Goal: Communication & Community: Participate in discussion

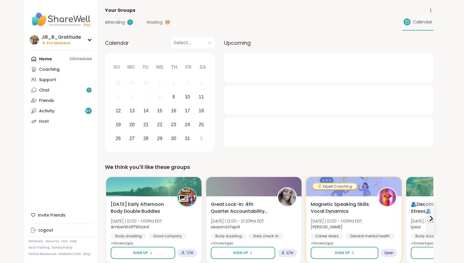
click at [150, 23] on span "Hosting" at bounding box center [155, 22] width 16 height 6
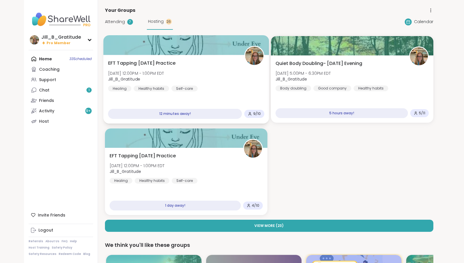
click at [208, 88] on div "EFT Tapping Thursday Practice Thu, Oct 09 | 12:00PM - 1:00PM EDT Jill_B_Gratitu…" at bounding box center [186, 76] width 156 height 32
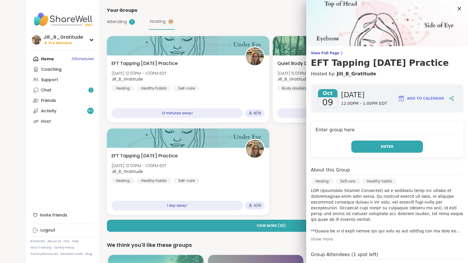
click at [383, 147] on span "Enter" at bounding box center [387, 146] width 13 height 5
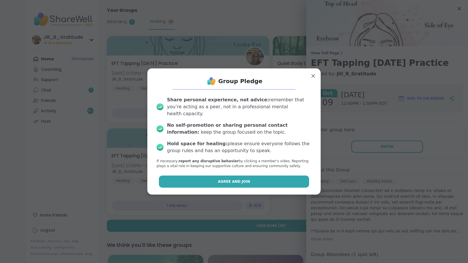
click at [274, 176] on button "Agree and Join" at bounding box center [234, 182] width 151 height 12
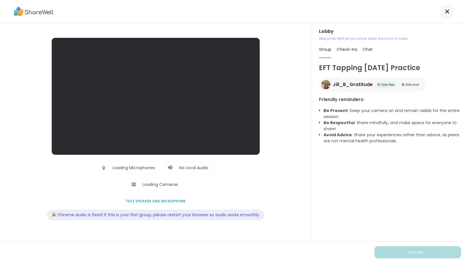
click at [368, 48] on span "Chat" at bounding box center [368, 50] width 10 height 6
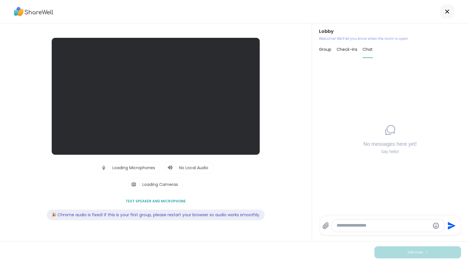
click at [349, 225] on textarea "Type your message" at bounding box center [384, 226] width 94 height 6
click at [325, 226] on icon at bounding box center [325, 225] width 7 height 7
click at [0, 0] on input "file" at bounding box center [0, 0] width 0 height 0
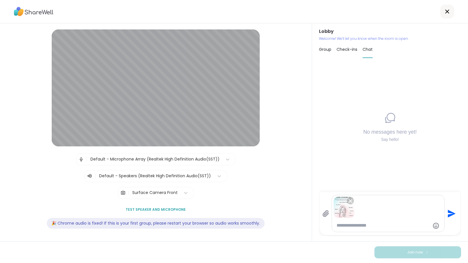
click at [450, 212] on icon "Send" at bounding box center [450, 213] width 9 height 9
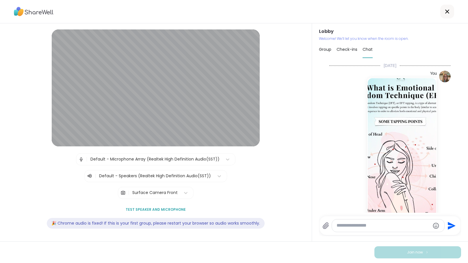
scroll to position [16, 0]
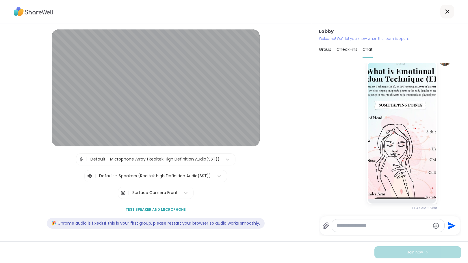
click at [376, 226] on textarea "Type your message" at bounding box center [384, 226] width 94 height 6
type textarea "*"
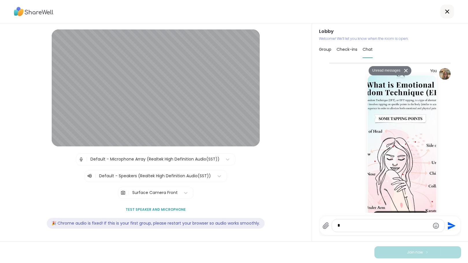
scroll to position [167, 0]
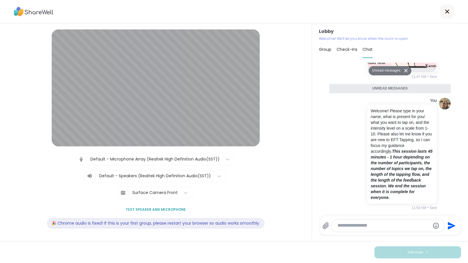
click at [403, 227] on textarea "Type your message" at bounding box center [384, 226] width 92 height 6
click at [381, 71] on button "Unread messages" at bounding box center [385, 70] width 33 height 9
click at [402, 69] on button at bounding box center [406, 69] width 9 height 8
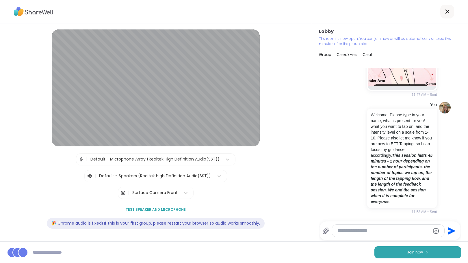
scroll to position [0, 0]
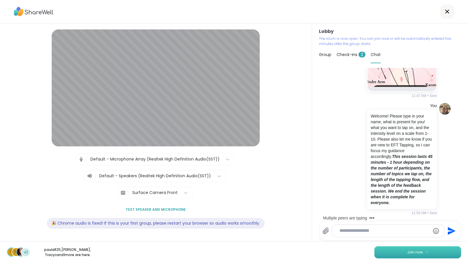
click at [407, 250] on span "Join now" at bounding box center [415, 252] width 16 height 5
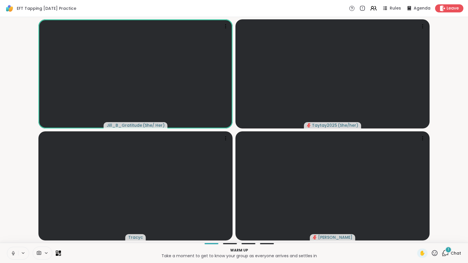
click at [442, 254] on icon at bounding box center [445, 253] width 7 height 7
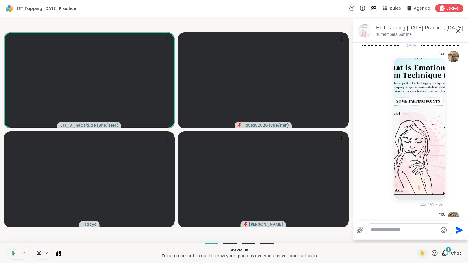
scroll to position [212, 0]
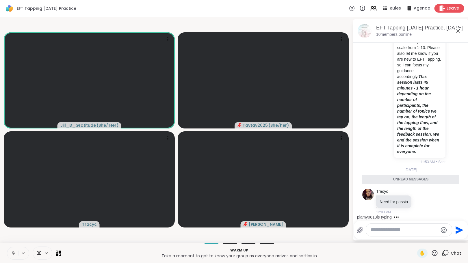
click at [447, 9] on span "Leave" at bounding box center [453, 8] width 13 height 6
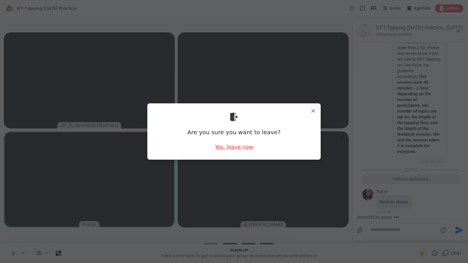
click at [237, 146] on div "Yes, leave now" at bounding box center [234, 146] width 38 height 7
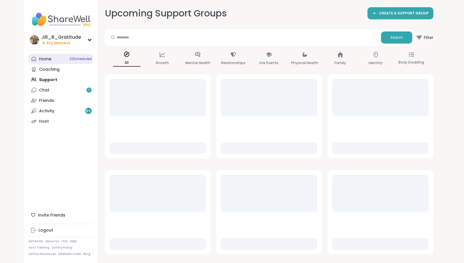
click at [84, 59] on span "33 Scheduled" at bounding box center [80, 59] width 22 height 5
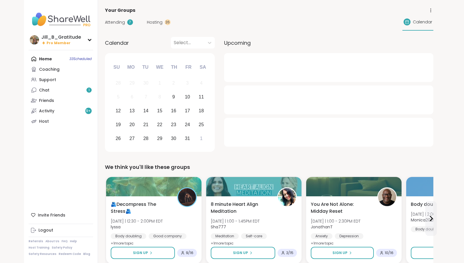
click at [151, 21] on span "Hosting" at bounding box center [155, 22] width 16 height 6
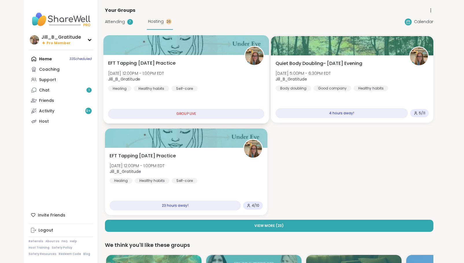
click at [164, 71] on span "Thu, Oct 09 | 12:00PM - 1:00PM EDT" at bounding box center [136, 73] width 56 height 6
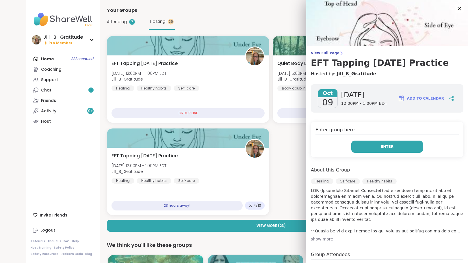
click at [364, 146] on button "Enter" at bounding box center [387, 147] width 72 height 12
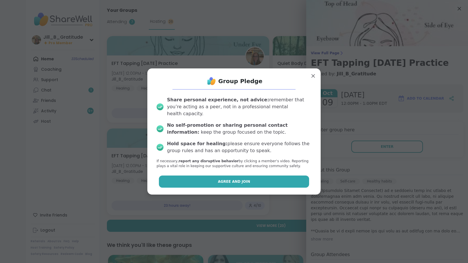
click at [248, 178] on button "Agree and Join" at bounding box center [234, 182] width 151 height 12
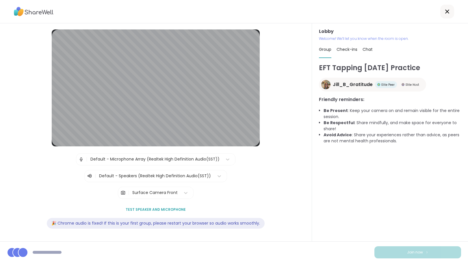
click at [347, 48] on span "Check-ins" at bounding box center [347, 50] width 21 height 6
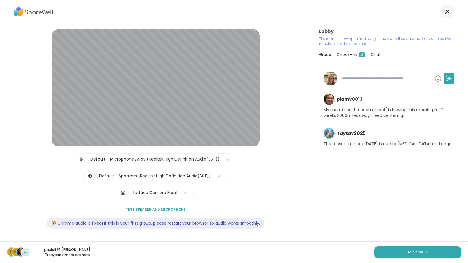
type textarea "*"
click at [372, 55] on span "Chat" at bounding box center [376, 55] width 10 height 6
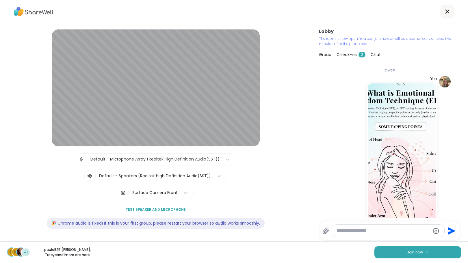
scroll to position [177, 0]
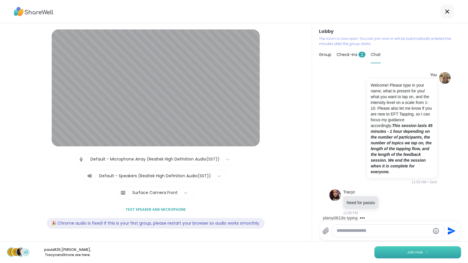
drag, startPoint x: 399, startPoint y: 251, endPoint x: 412, endPoint y: 246, distance: 13.4
click at [412, 246] on button "Join now" at bounding box center [417, 252] width 87 height 12
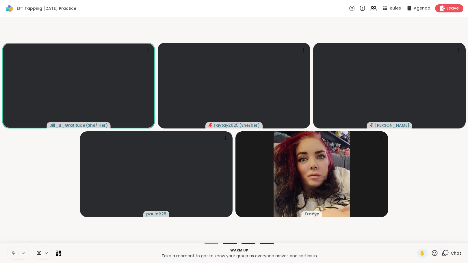
click at [443, 253] on icon at bounding box center [445, 253] width 7 height 7
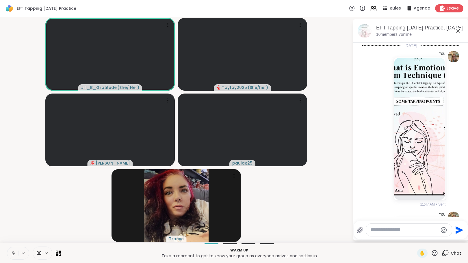
scroll to position [193, 0]
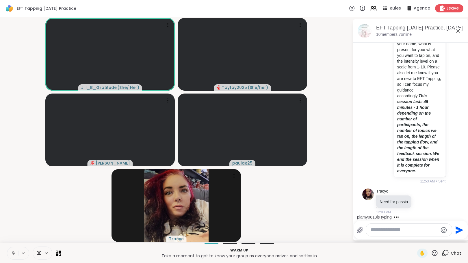
click at [401, 233] on textarea "Type your message" at bounding box center [404, 230] width 67 height 6
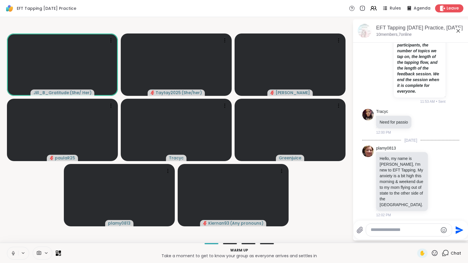
scroll to position [275, 0]
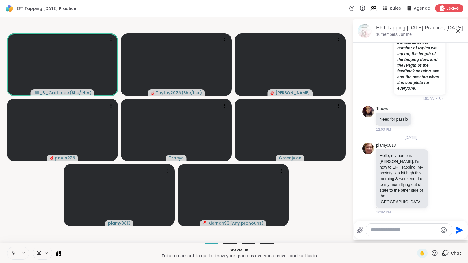
click at [383, 231] on textarea "Type your message" at bounding box center [404, 230] width 67 height 6
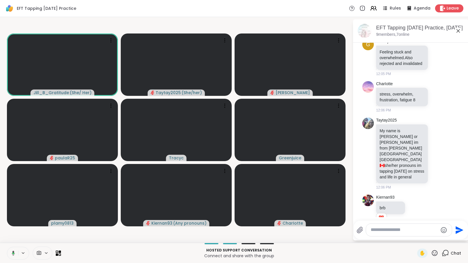
scroll to position [671, 0]
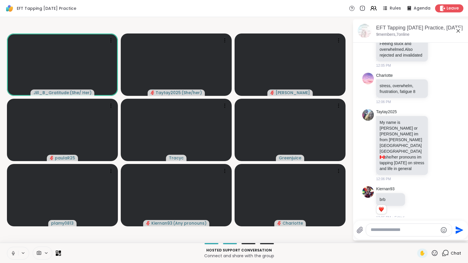
click at [366, 7] on div "Rules Agenda Leave" at bounding box center [406, 8] width 114 height 8
click at [370, 10] on icon at bounding box center [373, 8] width 7 height 7
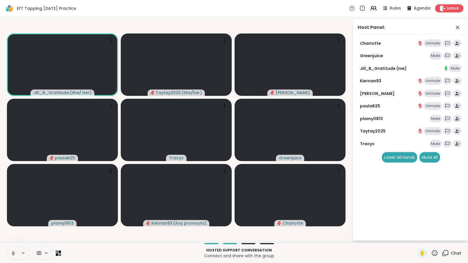
click at [433, 65] on div "Jill_B_Gratitude (me) Mute" at bounding box center [411, 68] width 106 height 8
click at [456, 28] on icon at bounding box center [457, 27] width 7 height 7
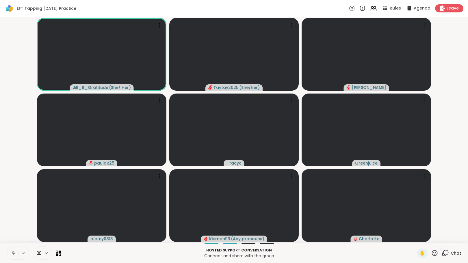
click at [442, 253] on icon at bounding box center [445, 253] width 7 height 7
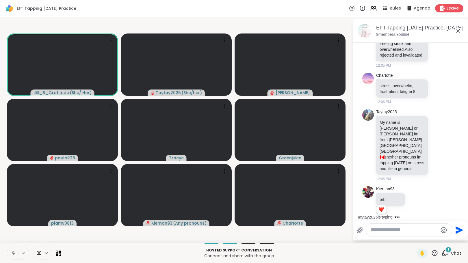
scroll to position [713, 0]
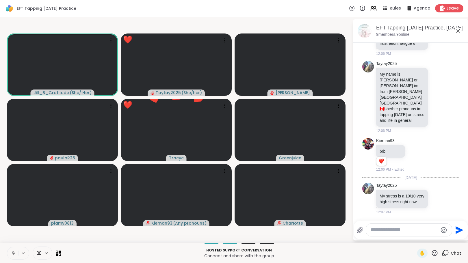
click at [432, 252] on icon at bounding box center [435, 253] width 6 height 6
click at [415, 238] on span "❤️" at bounding box center [418, 238] width 6 height 7
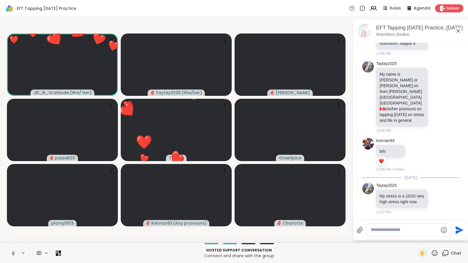
click at [431, 253] on icon at bounding box center [434, 253] width 7 height 7
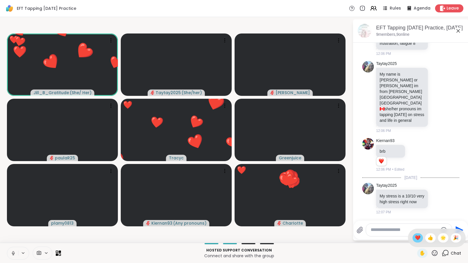
click at [415, 240] on span "❤️" at bounding box center [418, 238] width 6 height 7
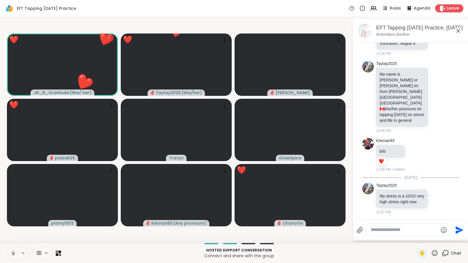
click at [432, 253] on icon at bounding box center [434, 253] width 7 height 7
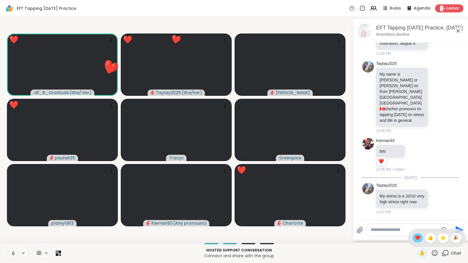
click at [415, 237] on span "❤️" at bounding box center [418, 238] width 6 height 7
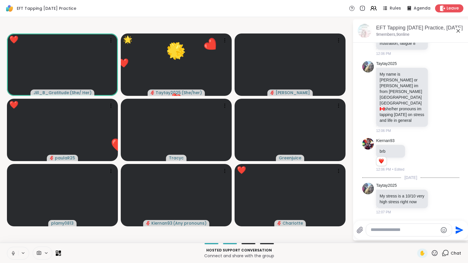
click at [431, 253] on icon at bounding box center [434, 253] width 7 height 7
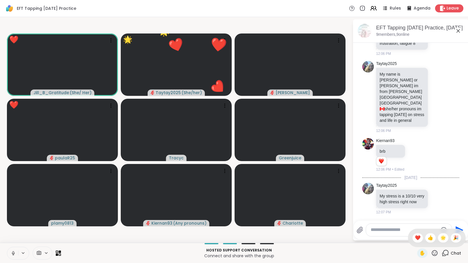
click at [415, 238] on span "❤️" at bounding box center [418, 238] width 6 height 7
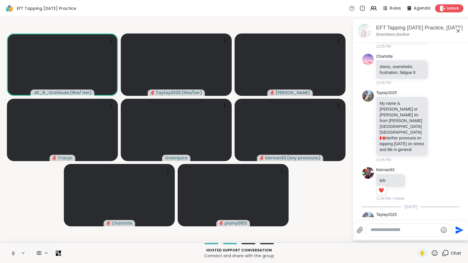
scroll to position [630, 0]
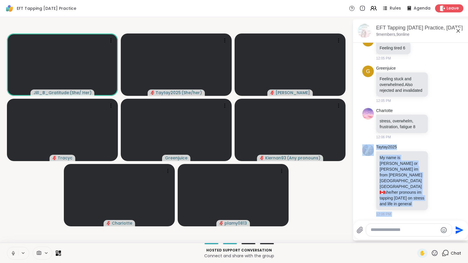
drag, startPoint x: 464, startPoint y: 160, endPoint x: 464, endPoint y: 114, distance: 45.9
click at [463, 114] on html "EFT Tapping Thursday Practice Rules Agenda Leave Jill_B_Gratitude ( She/ Her ) …" at bounding box center [234, 131] width 468 height 263
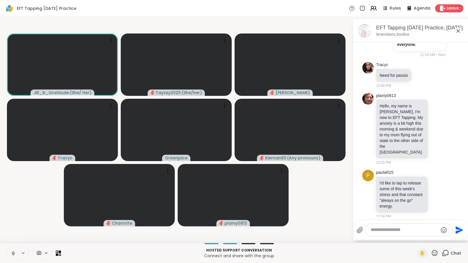
scroll to position [315, 0]
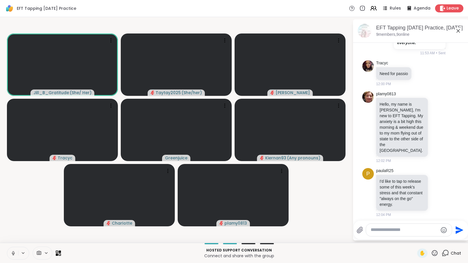
click at [391, 231] on textarea "Type your message" at bounding box center [404, 230] width 67 height 6
type textarea "*"
click at [370, 230] on div "**********" at bounding box center [409, 230] width 87 height 12
click at [371, 230] on textarea "**********" at bounding box center [404, 230] width 67 height 6
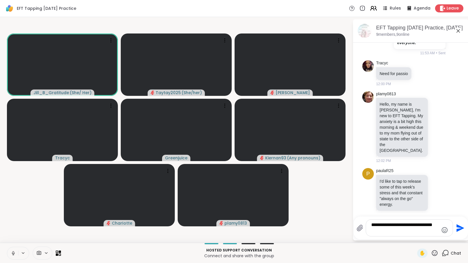
type textarea "**********"
click at [371, 8] on icon at bounding box center [372, 7] width 2 height 2
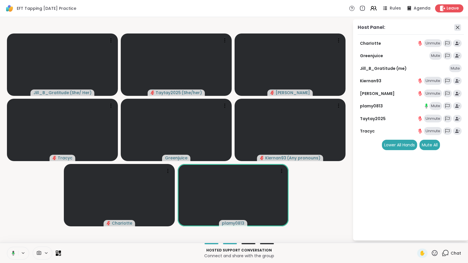
click at [459, 26] on icon at bounding box center [457, 27] width 7 height 7
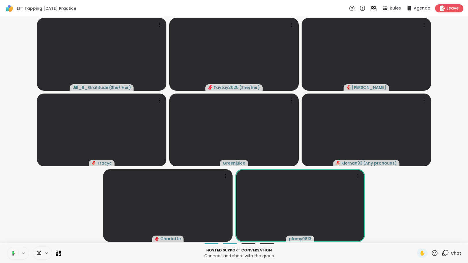
click at [442, 252] on icon at bounding box center [445, 253] width 7 height 7
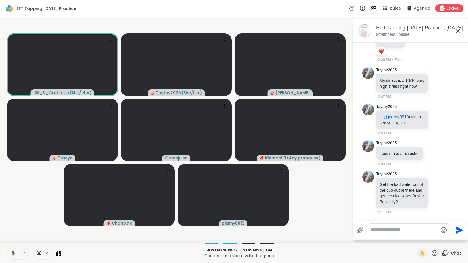
scroll to position [834, 0]
click at [394, 228] on textarea "Type your message" at bounding box center [404, 230] width 67 height 6
click at [429, 230] on textarea "**********" at bounding box center [404, 230] width 67 height 6
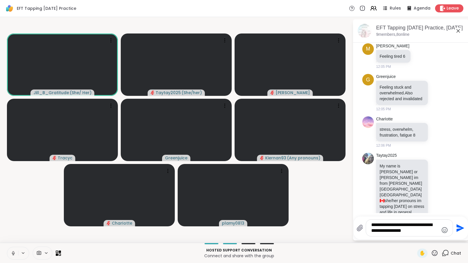
scroll to position [620, 0]
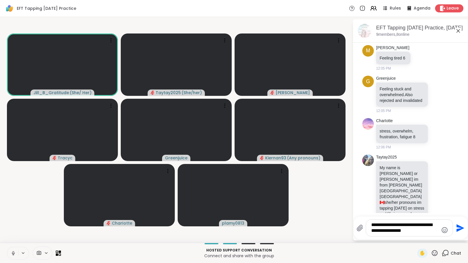
click at [421, 233] on textarea "**********" at bounding box center [404, 228] width 67 height 12
click at [430, 224] on textarea "**********" at bounding box center [404, 228] width 67 height 12
click at [412, 232] on textarea "**********" at bounding box center [404, 225] width 67 height 18
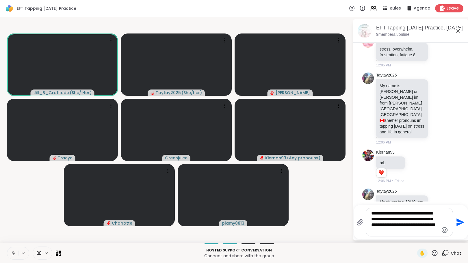
scroll to position [724, 0]
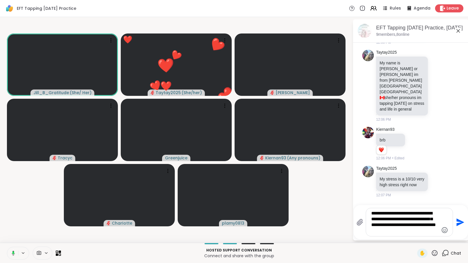
click at [400, 232] on textarea "**********" at bounding box center [404, 222] width 67 height 23
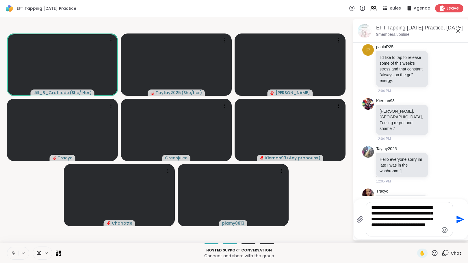
scroll to position [434, 0]
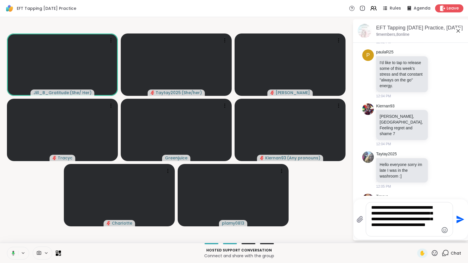
click at [388, 230] on textarea "**********" at bounding box center [404, 219] width 67 height 29
click at [396, 214] on textarea "**********" at bounding box center [404, 219] width 67 height 29
type textarea "**********"
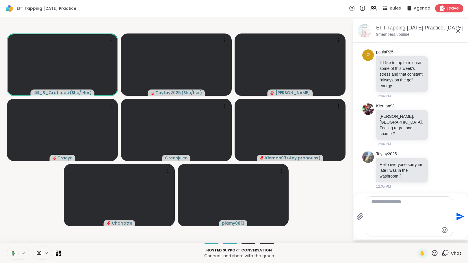
type textarea "*"
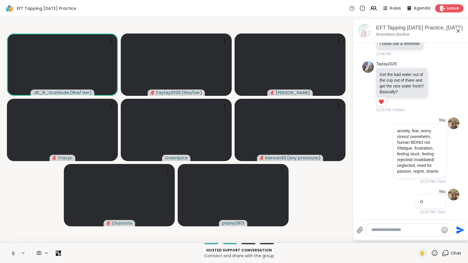
scroll to position [950, 0]
click at [388, 148] on div at bounding box center [389, 150] width 5 height 7
click at [395, 156] on icon at bounding box center [397, 159] width 6 height 6
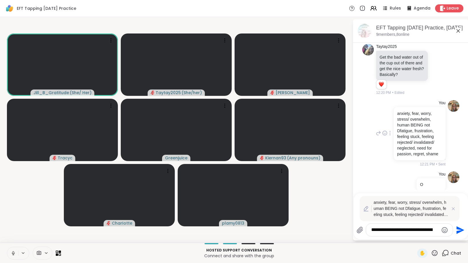
scroll to position [964, 0]
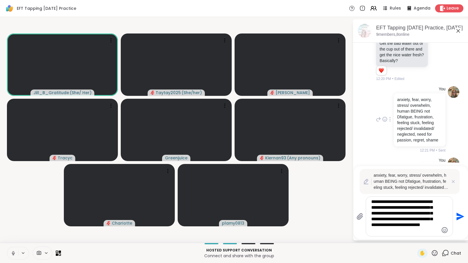
click at [374, 213] on textarea "**********" at bounding box center [404, 216] width 67 height 35
click at [432, 207] on textarea "**********" at bounding box center [404, 216] width 67 height 35
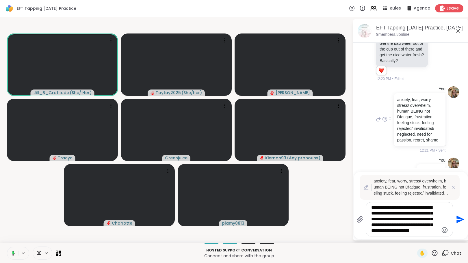
click at [420, 214] on textarea "**********" at bounding box center [404, 219] width 67 height 29
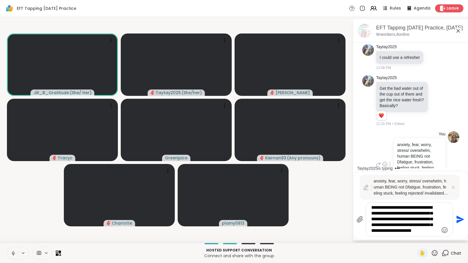
scroll to position [999, 0]
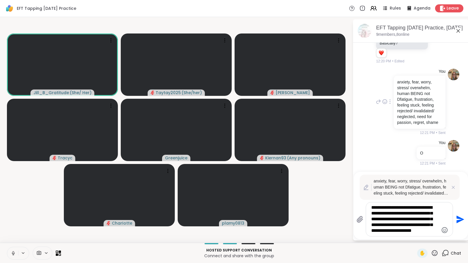
click at [437, 231] on textarea "**********" at bounding box center [404, 219] width 67 height 29
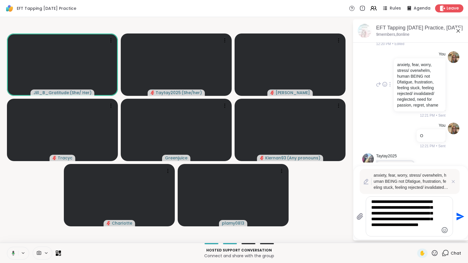
scroll to position [1050, 0]
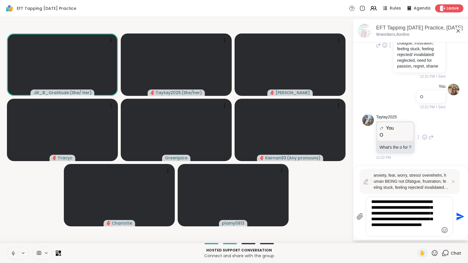
type textarea "**********"
click at [421, 151] on div "Taytay2025 You O O What's the o for ? 12:22 PM" at bounding box center [405, 137] width 58 height 46
click at [459, 216] on icon "Send" at bounding box center [461, 217] width 8 height 8
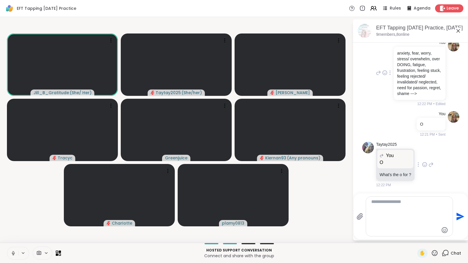
scroll to position [1001, 0]
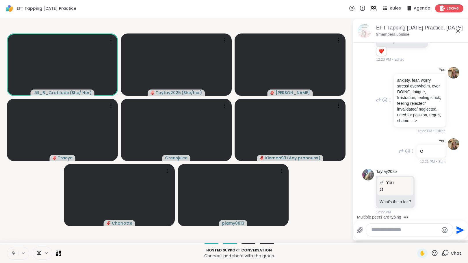
click at [413, 151] on icon at bounding box center [413, 151] width 1 height 4
click at [410, 159] on icon at bounding box center [413, 160] width 6 height 6
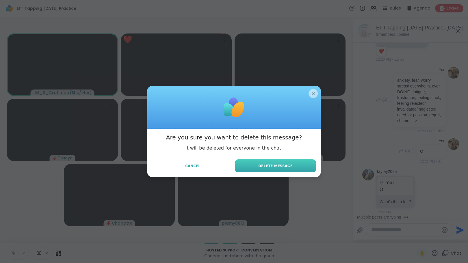
click at [301, 166] on button "Delete Message" at bounding box center [275, 166] width 81 height 13
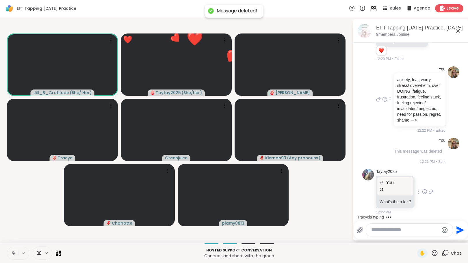
scroll to position [1002, 0]
click at [424, 190] on icon at bounding box center [425, 192] width 4 height 4
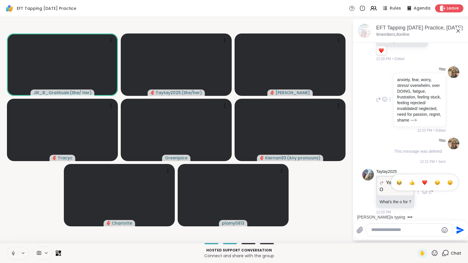
click at [416, 192] on div at bounding box center [418, 191] width 5 height 7
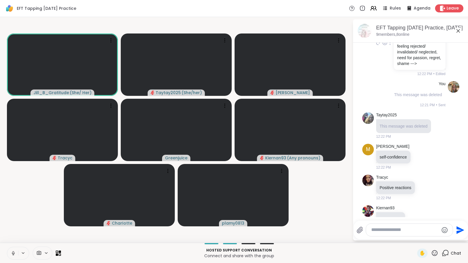
scroll to position [1032, 0]
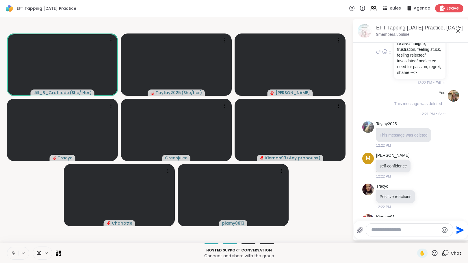
click at [390, 54] on icon at bounding box center [390, 51] width 1 height 5
click at [394, 63] on icon at bounding box center [397, 60] width 6 height 6
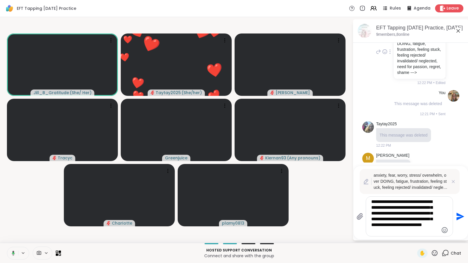
click at [383, 232] on textarea "**********" at bounding box center [404, 216] width 67 height 35
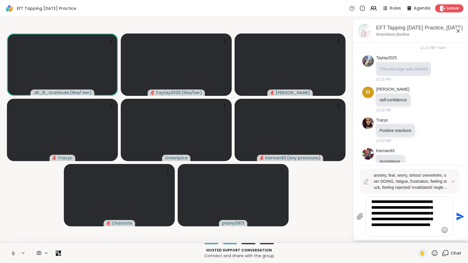
scroll to position [1096, 0]
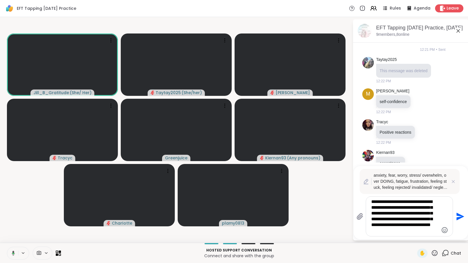
click at [398, 232] on textarea "**********" at bounding box center [404, 216] width 67 height 35
click at [463, 151] on html "EFT Tapping Thursday Practice Rules Agenda Leave Jill_B_Gratitude ( She/ Her ) …" at bounding box center [234, 131] width 468 height 263
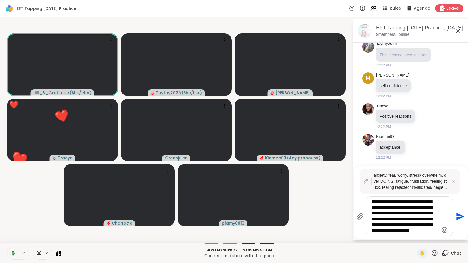
click at [435, 231] on textarea "**********" at bounding box center [404, 216] width 67 height 35
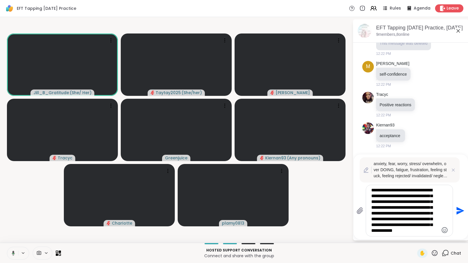
click at [432, 226] on textarea "**********" at bounding box center [404, 211] width 67 height 47
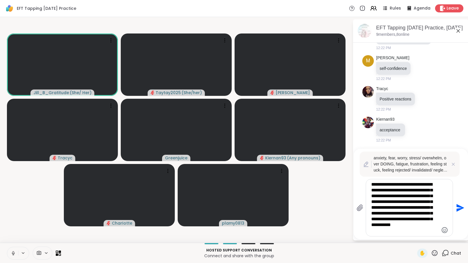
type textarea "**********"
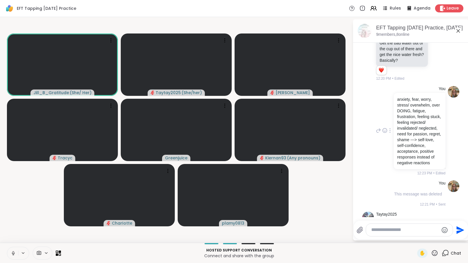
scroll to position [968, 0]
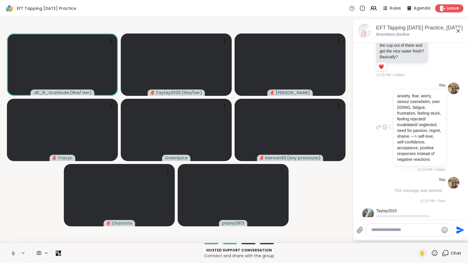
click at [409, 231] on textarea "Type your message" at bounding box center [404, 230] width 67 height 6
click at [381, 7] on icon at bounding box center [384, 8] width 7 height 7
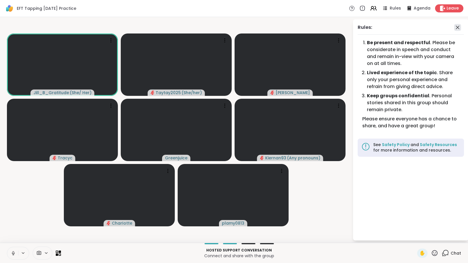
click at [459, 28] on icon at bounding box center [457, 27] width 7 height 7
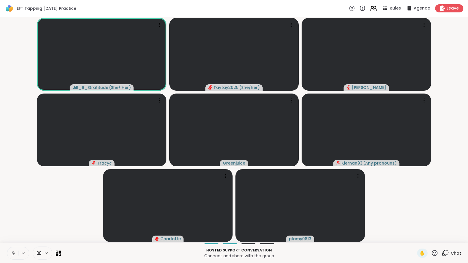
click at [370, 10] on icon at bounding box center [373, 8] width 7 height 7
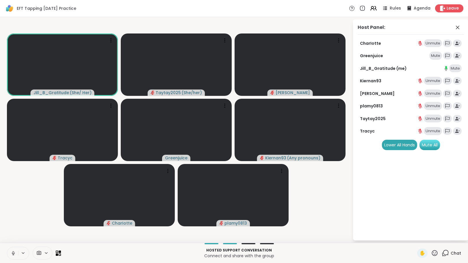
click at [425, 143] on div "Mute All" at bounding box center [430, 145] width 21 height 10
click at [457, 27] on icon at bounding box center [457, 27] width 3 height 3
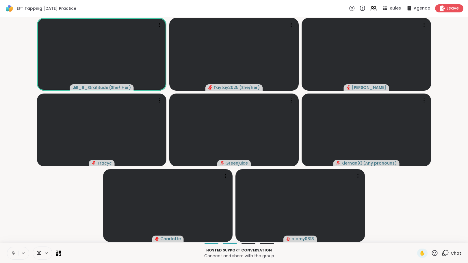
click at [442, 251] on icon at bounding box center [445, 253] width 7 height 7
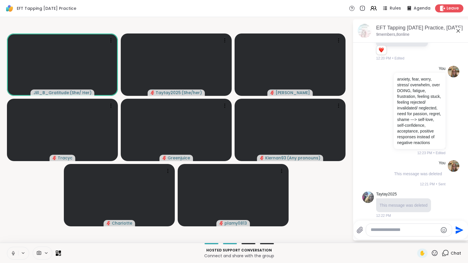
scroll to position [981, 0]
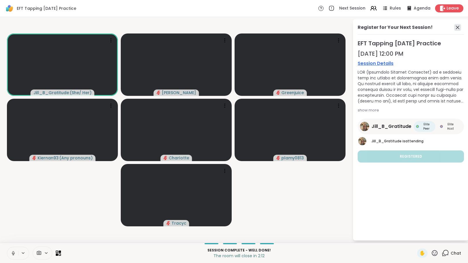
click at [458, 26] on icon at bounding box center [457, 27] width 7 height 7
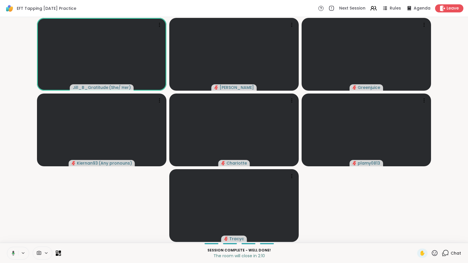
click at [443, 254] on icon at bounding box center [445, 252] width 5 height 5
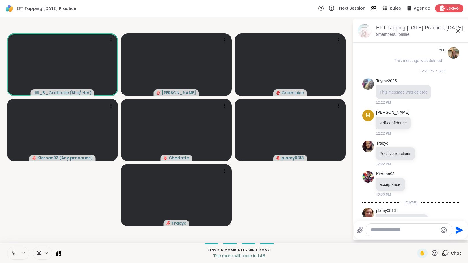
scroll to position [1140, 0]
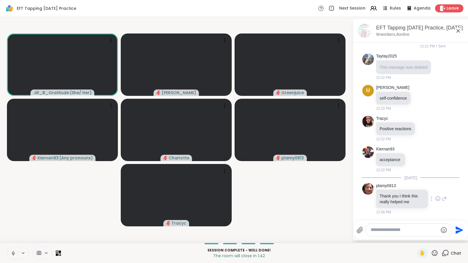
click at [435, 199] on icon at bounding box center [437, 199] width 5 height 6
click at [435, 189] on div "Select Reaction: Heart" at bounding box center [437, 189] width 5 height 5
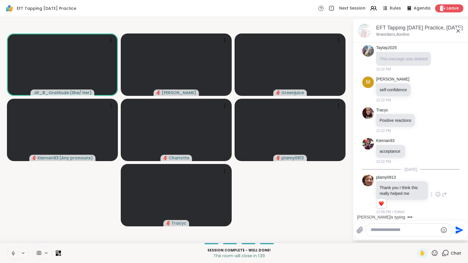
scroll to position [1149, 0]
click at [403, 232] on textarea "Type your message" at bounding box center [404, 230] width 67 height 6
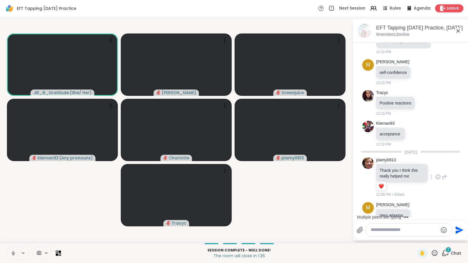
scroll to position [1180, 0]
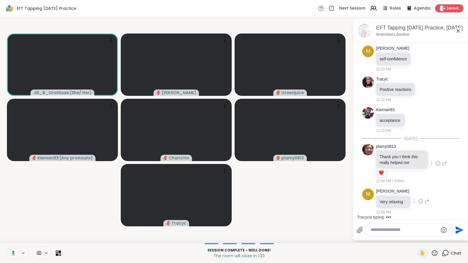
click at [423, 202] on icon at bounding box center [421, 201] width 4 height 4
click at [377, 191] on div "Select Reaction: Heart" at bounding box center [374, 192] width 5 height 5
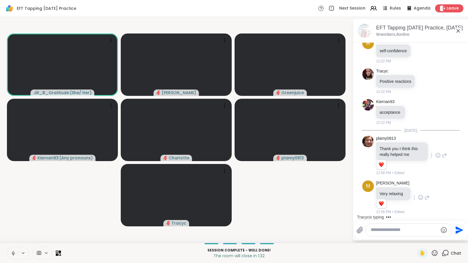
scroll to position [1188, 0]
click at [407, 232] on textarea "Type your message" at bounding box center [404, 230] width 67 height 6
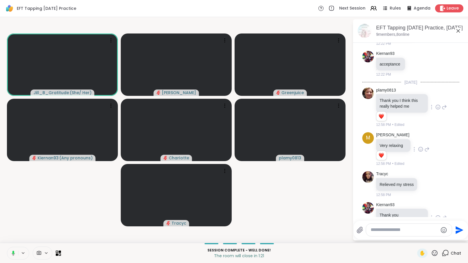
scroll to position [1249, 0]
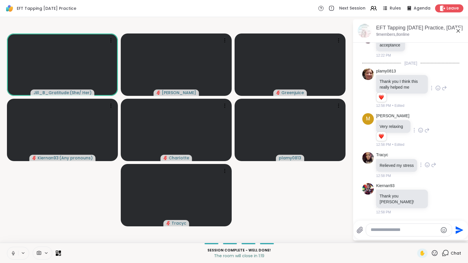
click at [425, 168] on icon at bounding box center [427, 165] width 5 height 6
click at [422, 159] on button "Select Reaction: Heart" at bounding box center [428, 156] width 12 height 12
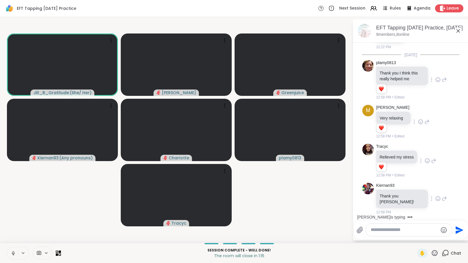
click at [437, 198] on icon at bounding box center [437, 198] width 0 height 0
click at [435, 192] on div "Select Reaction: Heart" at bounding box center [437, 189] width 5 height 5
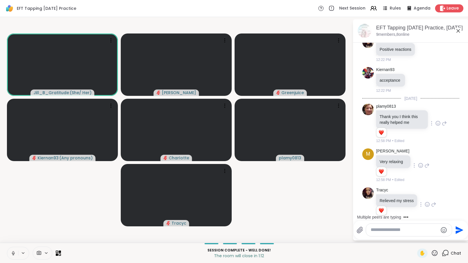
scroll to position [1266, 0]
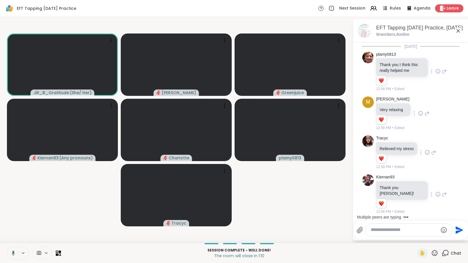
click at [390, 236] on div at bounding box center [409, 230] width 86 height 12
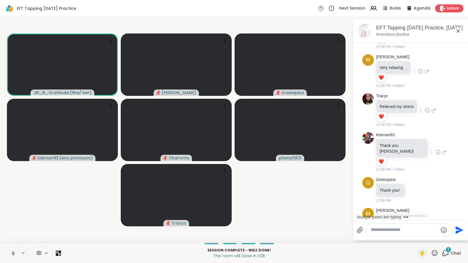
scroll to position [1327, 0]
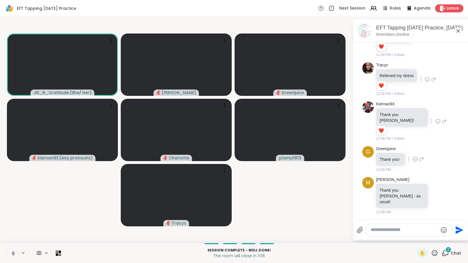
click at [415, 163] on div at bounding box center [415, 159] width 5 height 7
click at [414, 153] on div "Select Reaction: Heart" at bounding box center [415, 149] width 5 height 5
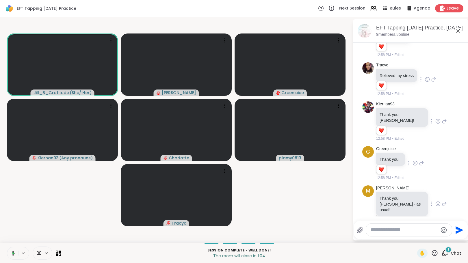
click at [441, 207] on icon at bounding box center [437, 204] width 5 height 6
click at [395, 197] on div "Select Reaction: Heart" at bounding box center [392, 194] width 5 height 5
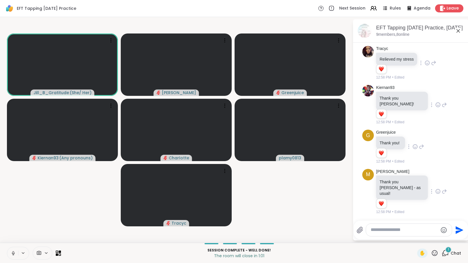
click at [384, 232] on textarea "Type your message" at bounding box center [404, 230] width 67 height 6
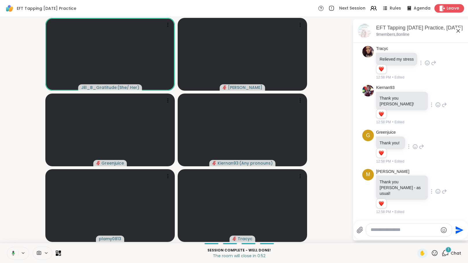
click at [441, 7] on icon at bounding box center [442, 8] width 6 height 6
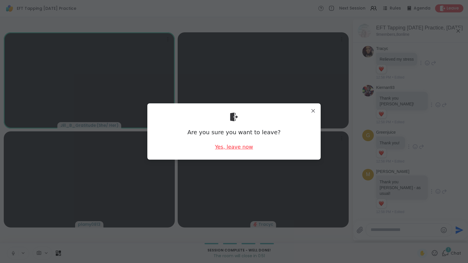
click at [235, 147] on div "Yes, leave now" at bounding box center [234, 146] width 38 height 7
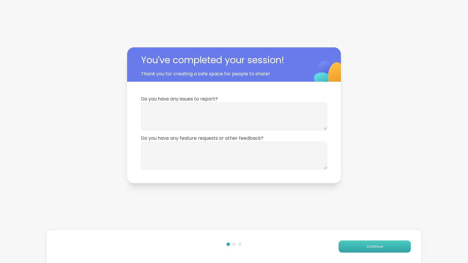
click at [357, 247] on button "Continue" at bounding box center [375, 247] width 72 height 12
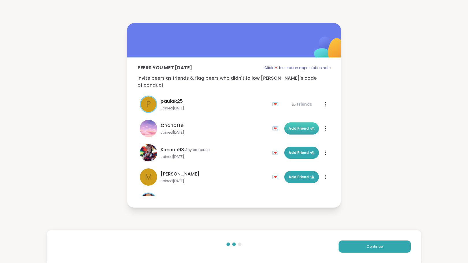
click at [295, 126] on span "Add Friend" at bounding box center [302, 128] width 26 height 5
click at [289, 175] on span "Add Friend" at bounding box center [302, 177] width 26 height 5
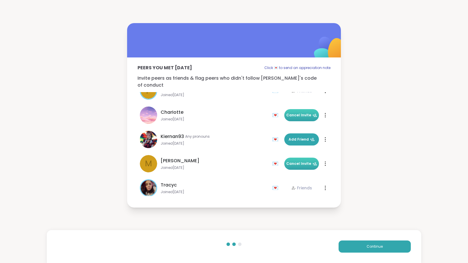
scroll to position [11, 0]
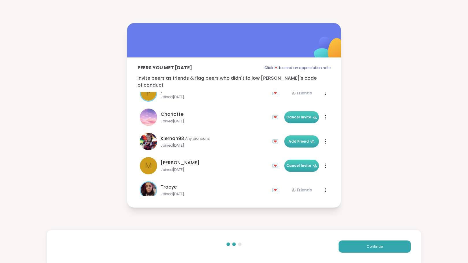
click at [298, 139] on span "Add Friend" at bounding box center [302, 141] width 26 height 5
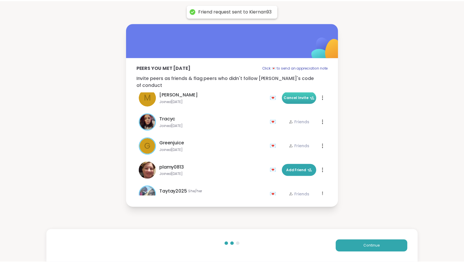
scroll to position [90, 0]
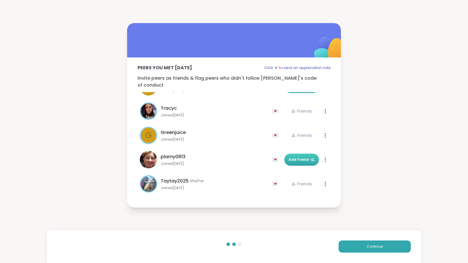
click at [299, 157] on span "Add Friend" at bounding box center [302, 159] width 26 height 5
click at [363, 247] on button "Continue" at bounding box center [375, 247] width 72 height 12
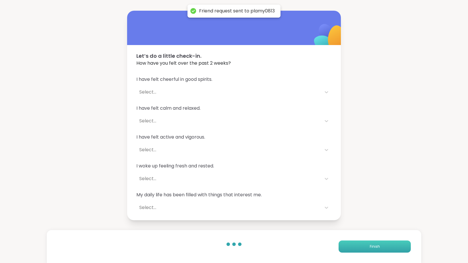
click at [363, 246] on button "Finish" at bounding box center [375, 247] width 72 height 12
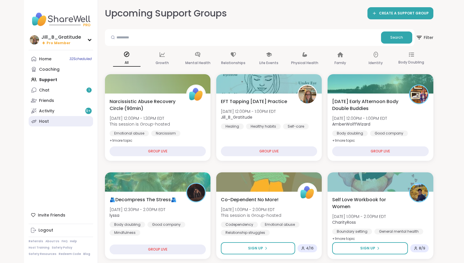
click at [58, 120] on link "Host" at bounding box center [61, 121] width 64 height 10
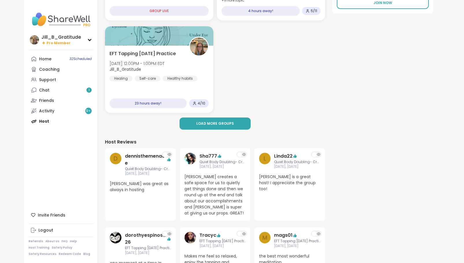
scroll to position [125, 0]
click at [70, 124] on div "Home 32 Scheduled Coaching Support Chat 4 Friends Activity 9 + Host" at bounding box center [61, 90] width 64 height 73
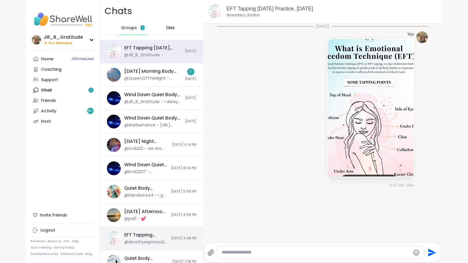
click at [144, 235] on div "EFT Tapping Wednesday Practice, Oct 08" at bounding box center [145, 235] width 43 height 6
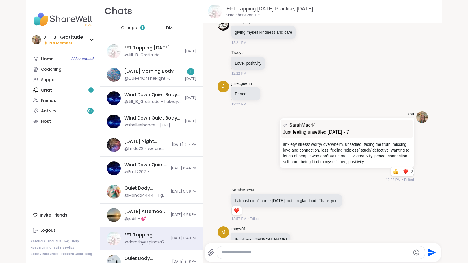
scroll to position [131, 0]
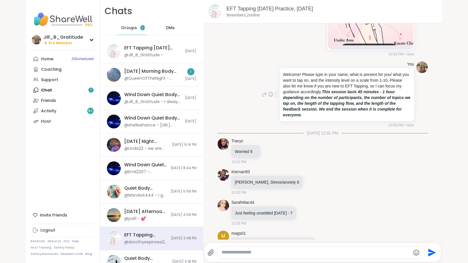
click at [273, 94] on div at bounding box center [275, 94] width 5 height 7
click at [270, 102] on icon at bounding box center [273, 103] width 6 height 6
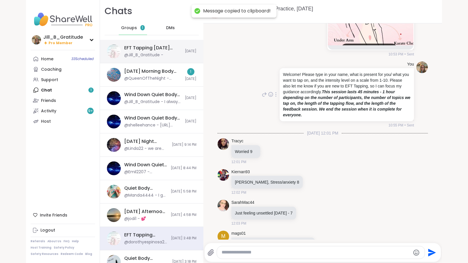
click at [170, 55] on div "EFT Tapping Thursday Practice, Oct 09 @Jill_B_Gratitude -" at bounding box center [152, 51] width 57 height 13
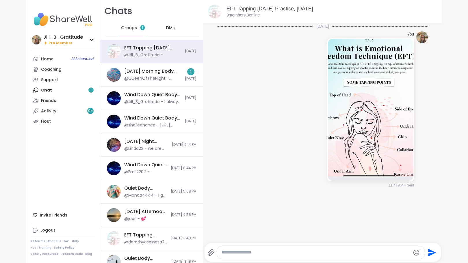
click at [292, 255] on textarea "Type your message" at bounding box center [316, 253] width 189 height 6
paste textarea "**********"
type textarea "**********"
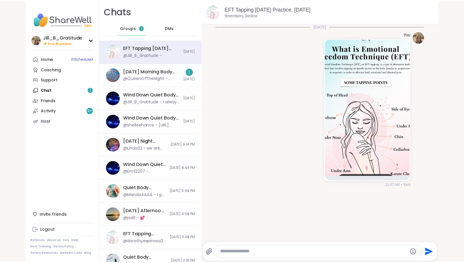
scroll to position [22, 0]
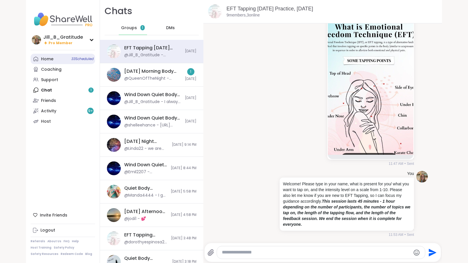
click at [81, 58] on span "33 Scheduled" at bounding box center [82, 59] width 22 height 5
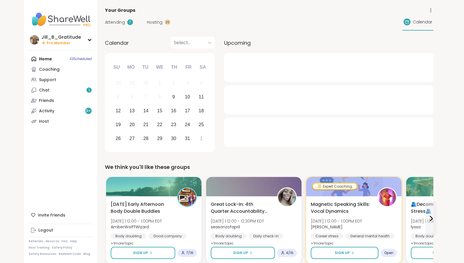
click at [150, 23] on span "Hosting" at bounding box center [155, 22] width 16 height 6
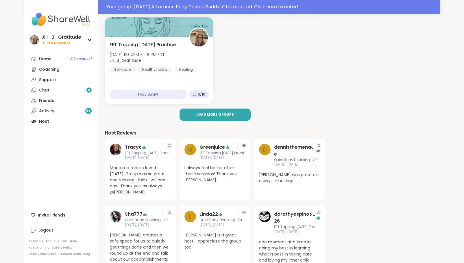
scroll to position [155, 0]
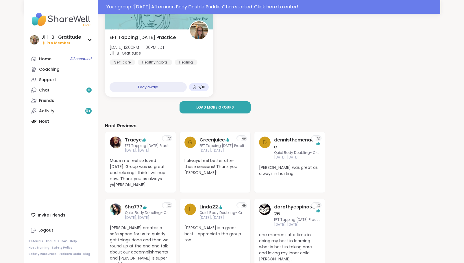
click at [48, 122] on div "Home 31 Scheduled Coaching Support Chat 6 Friends Activity 9 + Host" at bounding box center [61, 90] width 64 height 73
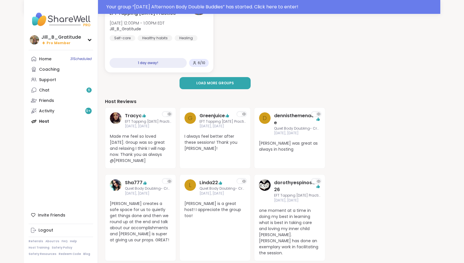
scroll to position [174, 0]
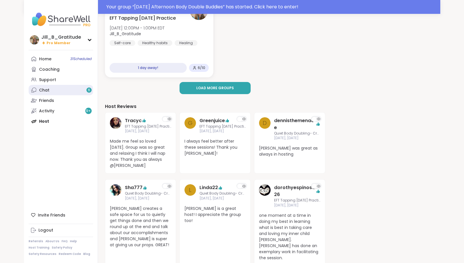
click at [57, 89] on link "Chat 6" at bounding box center [61, 90] width 64 height 10
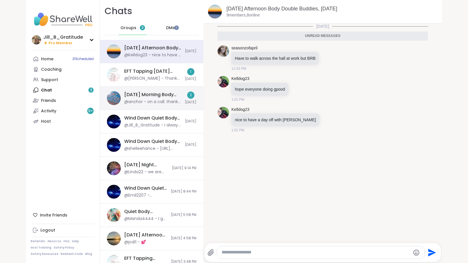
click at [139, 96] on div "Thursday Morning Body Double Buddies, Oct 09" at bounding box center [152, 95] width 57 height 6
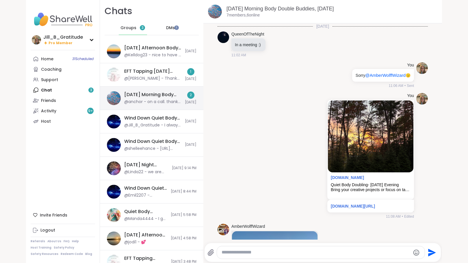
scroll to position [342, 0]
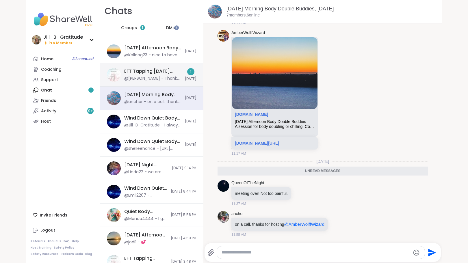
click at [156, 78] on div "@marika_makes_time_to_rebloom - Thank you Jill - as usual!" at bounding box center [152, 79] width 57 height 6
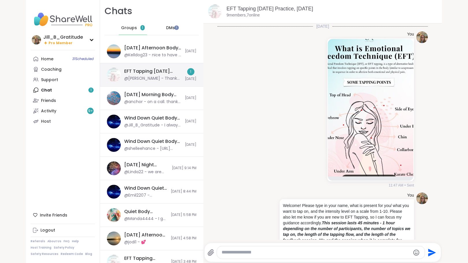
scroll to position [987, 0]
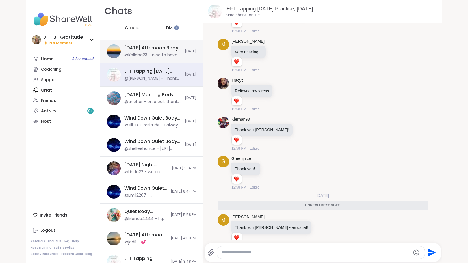
click at [162, 48] on div "Thursday Afternoon Body Double Buddies, Oct 09" at bounding box center [152, 48] width 57 height 6
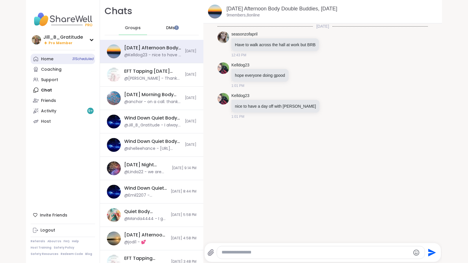
click at [68, 57] on link "Home 31 Scheduled" at bounding box center [63, 59] width 64 height 10
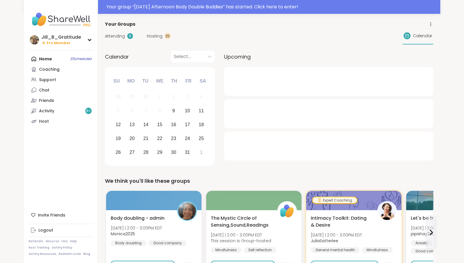
click at [121, 34] on span "Attending" at bounding box center [115, 36] width 20 height 6
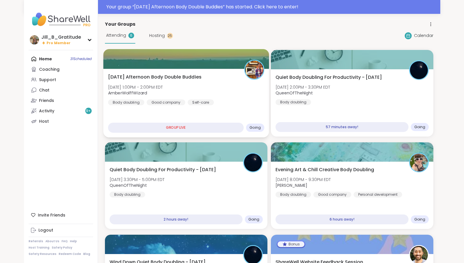
click at [224, 101] on div "Thursday Afternoon Body Double Buddies Thu, Oct 09 | 1:00PM - 2:00PM EDT AmberW…" at bounding box center [186, 90] width 156 height 32
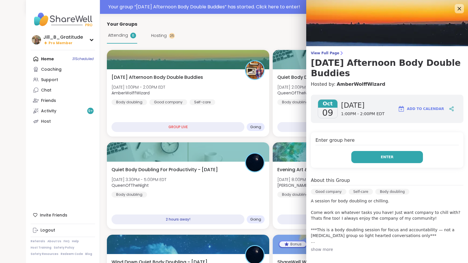
click at [375, 158] on button "Enter" at bounding box center [387, 157] width 72 height 12
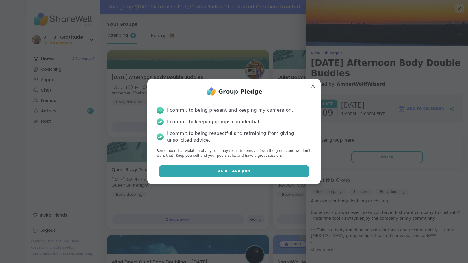
click at [262, 173] on button "Agree and Join" at bounding box center [234, 171] width 151 height 12
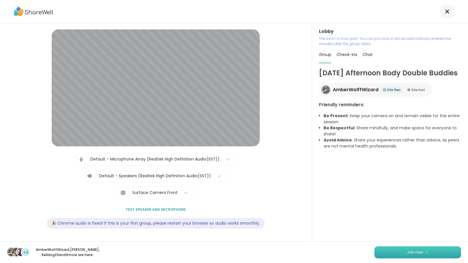
click at [391, 251] on button "Join now" at bounding box center [417, 252] width 87 height 12
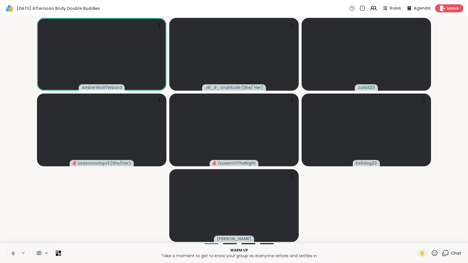
click at [442, 253] on icon at bounding box center [445, 253] width 7 height 7
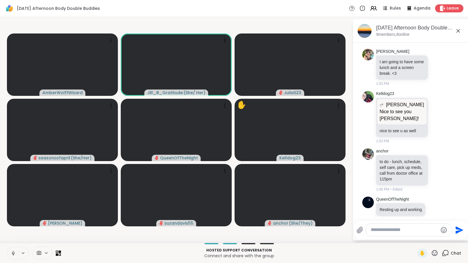
scroll to position [175, 0]
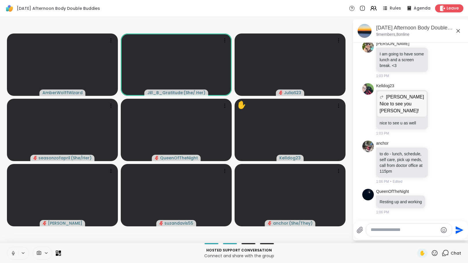
click at [375, 231] on textarea "Type your message" at bounding box center [404, 230] width 67 height 6
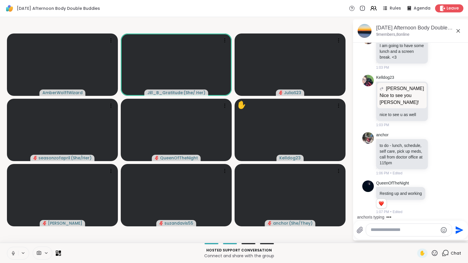
click at [376, 231] on textarea "Type your message" at bounding box center [404, 230] width 67 height 6
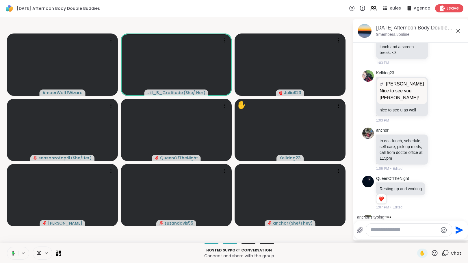
scroll to position [225, 0]
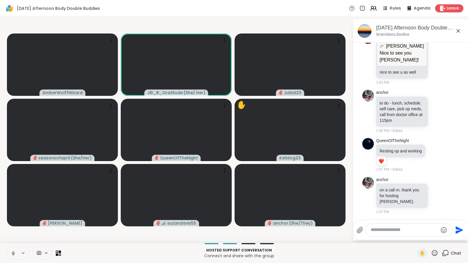
click at [11, 253] on icon at bounding box center [13, 253] width 5 height 5
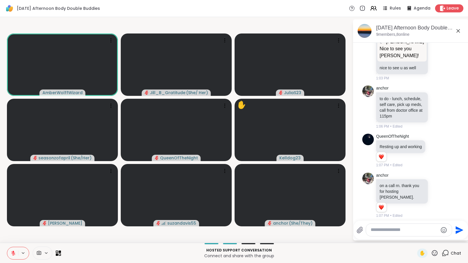
scroll to position [234, 0]
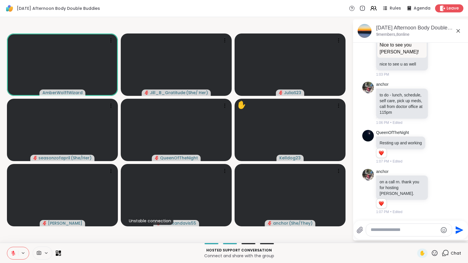
click at [11, 257] on button at bounding box center [12, 253] width 11 height 12
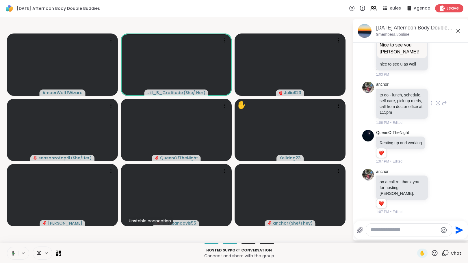
click at [437, 103] on icon at bounding box center [437, 103] width 0 height 0
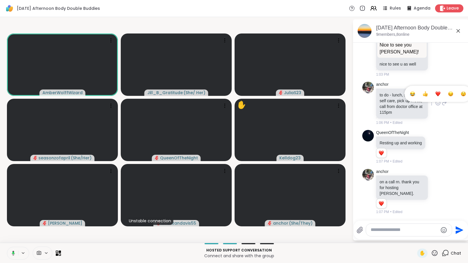
click at [435, 91] on div "Select Reaction: Heart" at bounding box center [437, 93] width 5 height 5
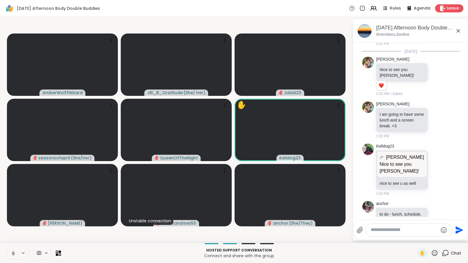
scroll to position [109, 0]
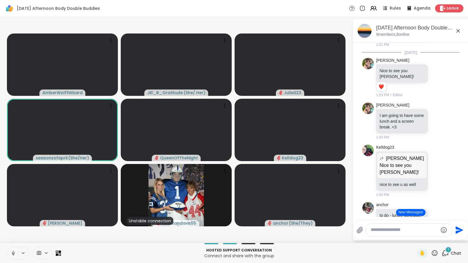
click at [406, 212] on button "New Messages!" at bounding box center [410, 212] width 29 height 7
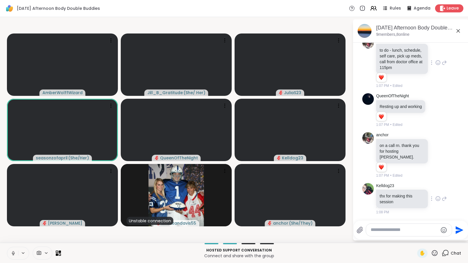
click at [442, 196] on icon at bounding box center [444, 198] width 5 height 7
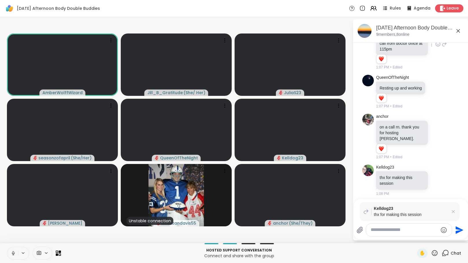
scroll to position [300, 0]
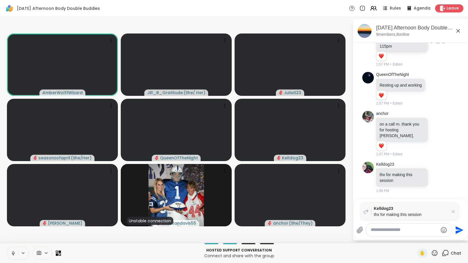
click at [379, 231] on textarea "Type your message" at bounding box center [404, 230] width 67 height 6
click at [453, 212] on icon at bounding box center [453, 211] width 3 height 3
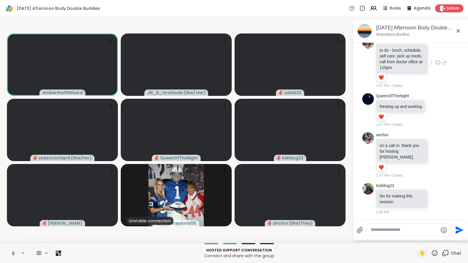
click at [391, 232] on textarea "Type your message" at bounding box center [404, 230] width 67 height 6
paste textarea "**********"
type textarea "**********"
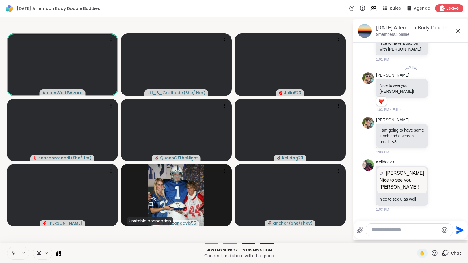
scroll to position [35, 0]
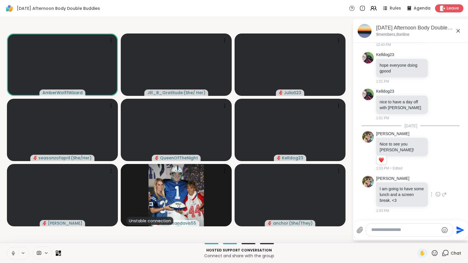
click at [439, 194] on icon at bounding box center [437, 195] width 5 height 6
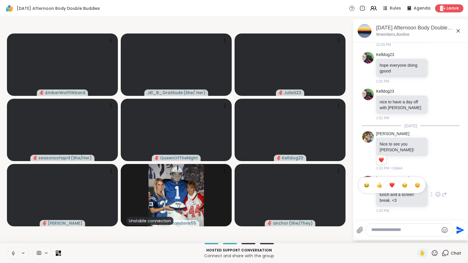
click at [394, 185] on div "Select Reaction: Heart" at bounding box center [392, 185] width 5 height 5
click at [435, 107] on icon at bounding box center [437, 104] width 5 height 6
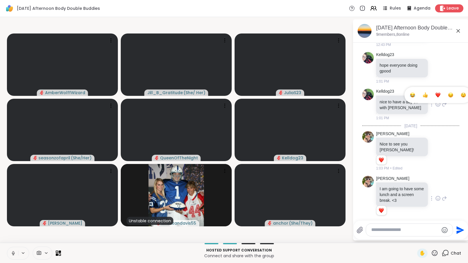
click at [435, 98] on div "Select Reaction: Heart" at bounding box center [437, 94] width 5 height 5
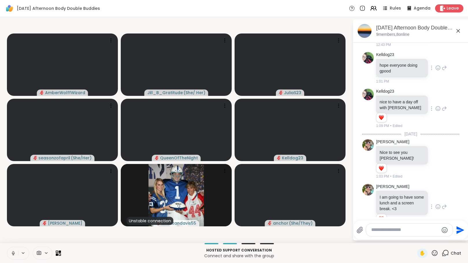
click at [435, 71] on icon at bounding box center [437, 68] width 5 height 6
click at [435, 61] on div "Select Reaction: Heart" at bounding box center [437, 58] width 5 height 5
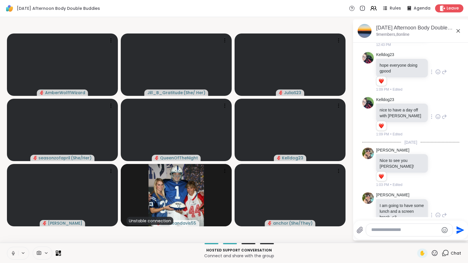
scroll to position [0, 0]
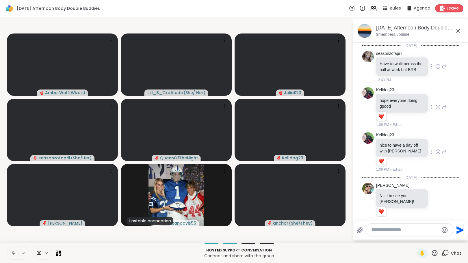
click at [435, 68] on icon at bounding box center [437, 67] width 5 height 6
click at [435, 60] on div "Select Reaction: Heart" at bounding box center [437, 57] width 5 height 5
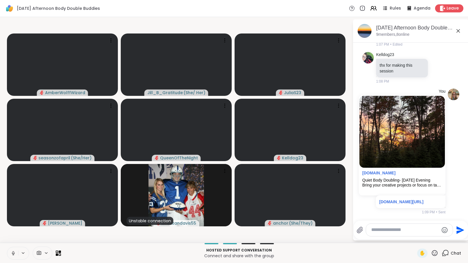
scroll to position [454, 0]
click at [11, 254] on icon at bounding box center [13, 253] width 5 height 5
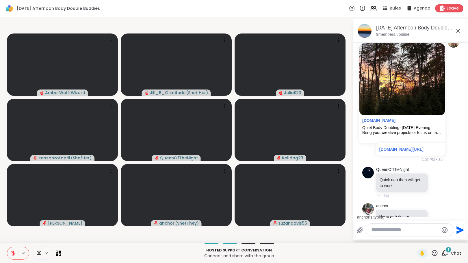
scroll to position [522, 0]
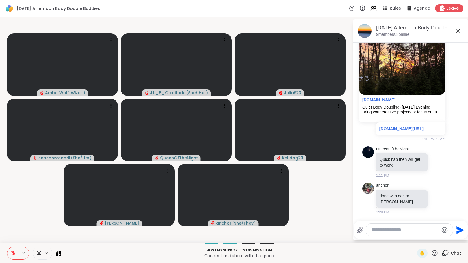
click at [349, 102] on video-player-container "AmberWolffWizard Jill_B_Gratitude ( She/ Her ) JuliaS23 seasonzofapril ( She/He…" at bounding box center [176, 129] width 346 height 221
click at [449, 8] on span "Leave" at bounding box center [453, 8] width 13 height 6
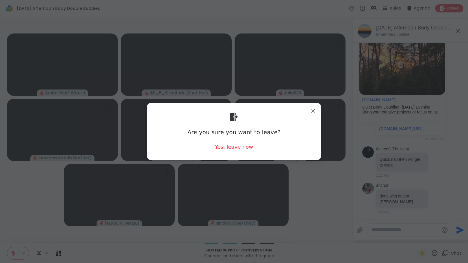
click at [219, 148] on div "Yes, leave now" at bounding box center [234, 146] width 38 height 7
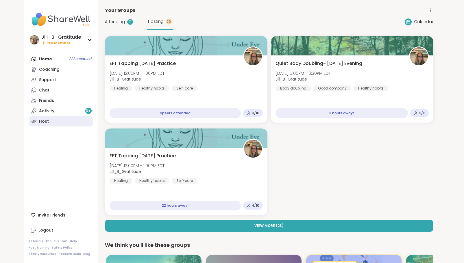
click at [59, 120] on link "Host" at bounding box center [61, 121] width 64 height 10
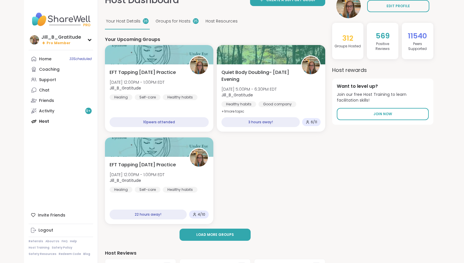
scroll to position [13, 0]
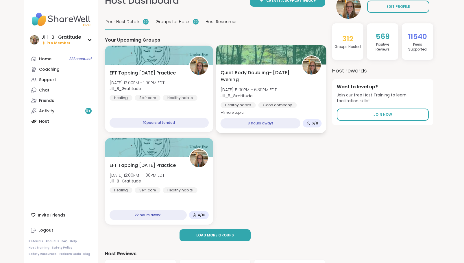
click at [229, 112] on span "+ 1 more topic" at bounding box center [231, 112] width 23 height 5
click at [306, 94] on div "Quiet Body Doubling- Thursday Evening Thu, Oct 09 | 5:00PM - 6:30PM EDT Jill_B_…" at bounding box center [270, 92] width 101 height 47
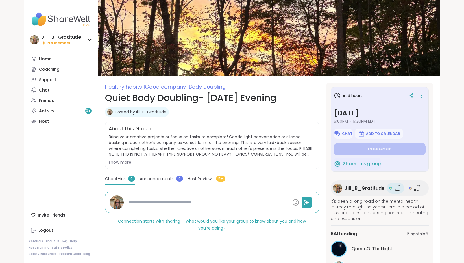
type textarea "*"
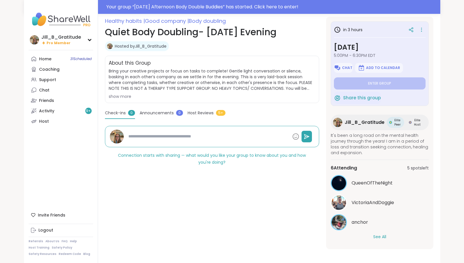
scroll to position [82, 0]
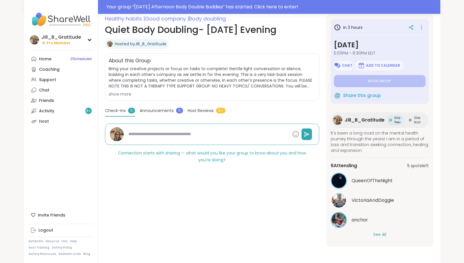
click at [378, 234] on button "See All" at bounding box center [379, 235] width 13 height 6
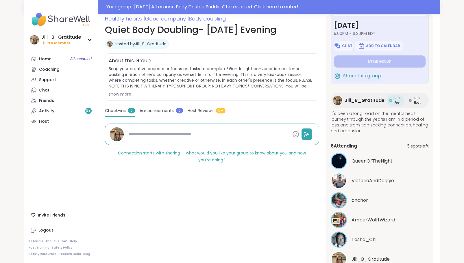
scroll to position [37, 0]
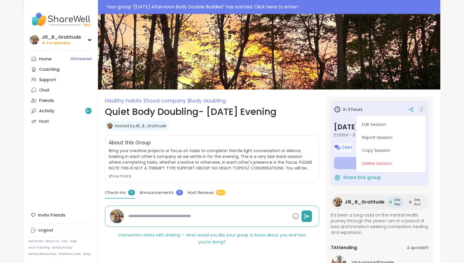
click at [443, 110] on div "Jill_B_Gratitude Pro Member Jill_B_Gratitude Pro Member Profile Membership Sett…" at bounding box center [232, 179] width 464 height 331
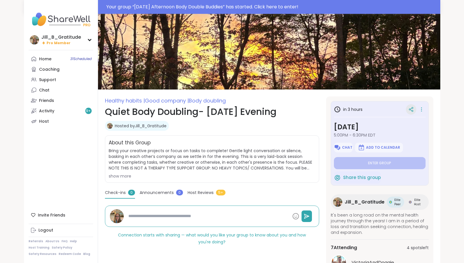
click at [410, 107] on icon at bounding box center [410, 109] width 5 height 5
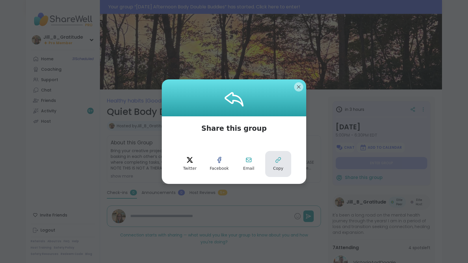
click at [275, 160] on icon at bounding box center [278, 160] width 7 height 7
type textarea "*"
